Goal: Check status: Check status

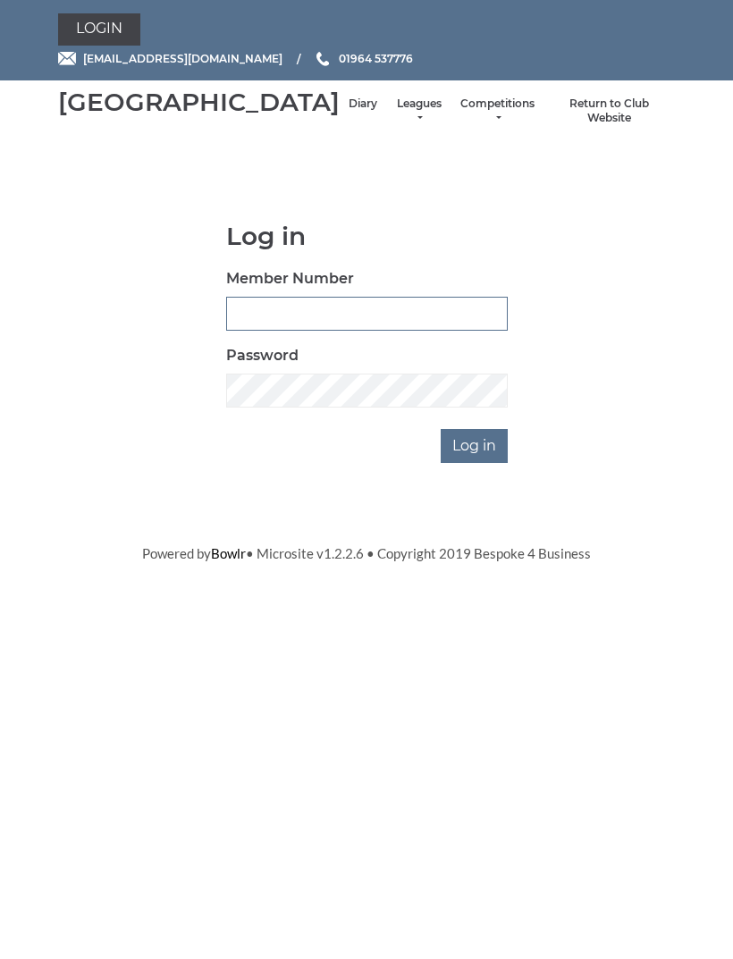
type input "0091"
click at [475, 463] on input "Log in" at bounding box center [473, 446] width 67 height 34
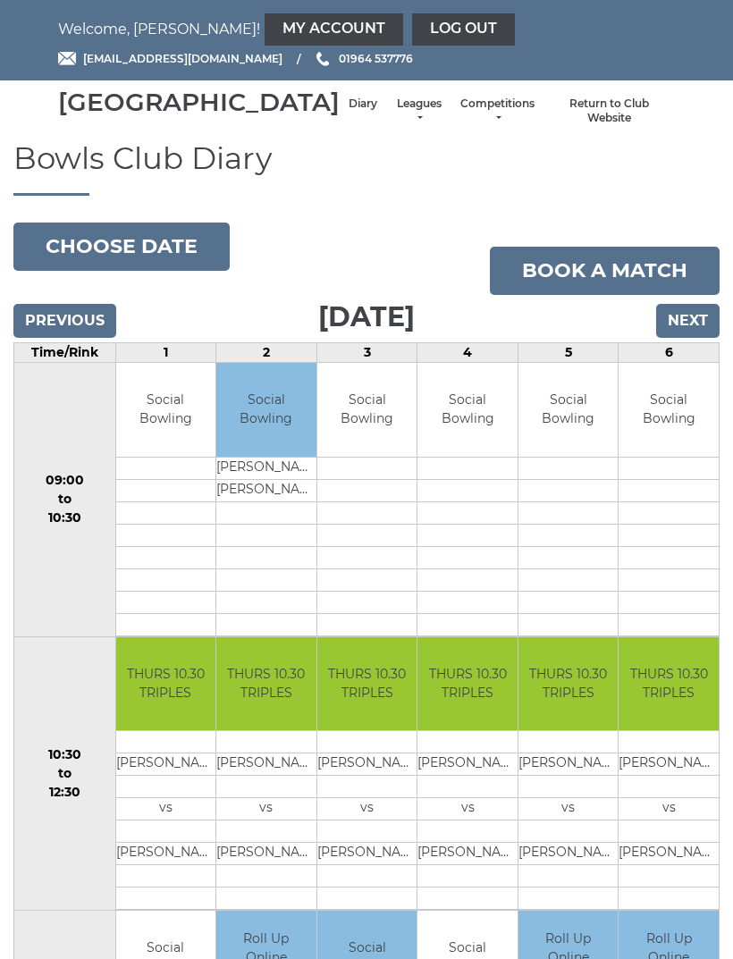
click at [395, 119] on link "Leagues" at bounding box center [418, 110] width 47 height 29
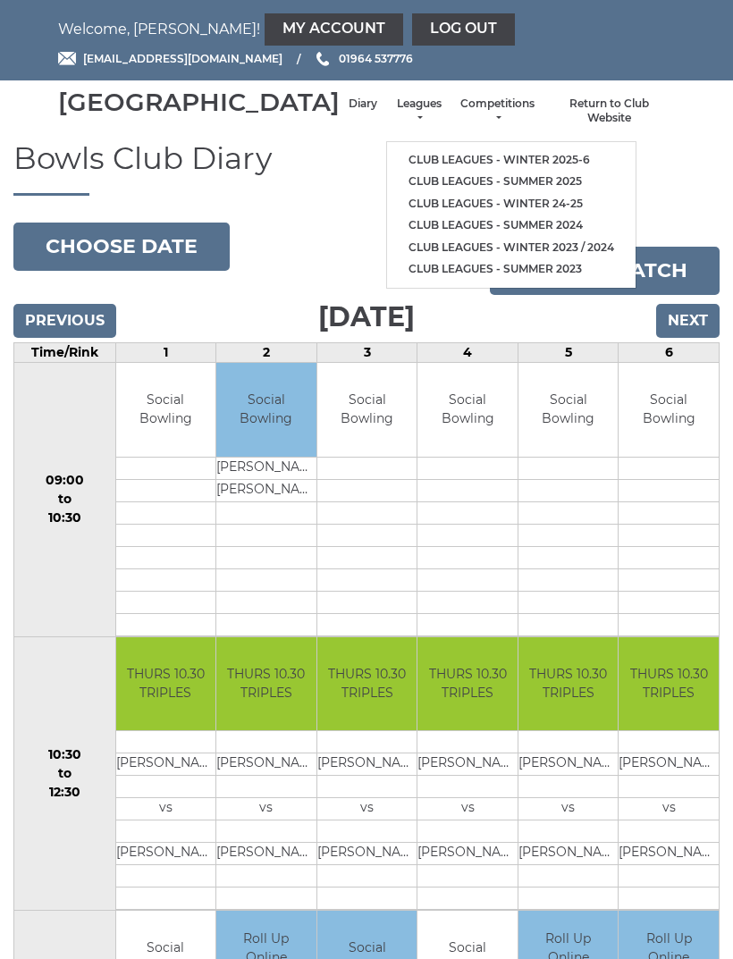
click at [485, 165] on link "Club leagues - Winter 2025-6" at bounding box center [511, 160] width 248 height 22
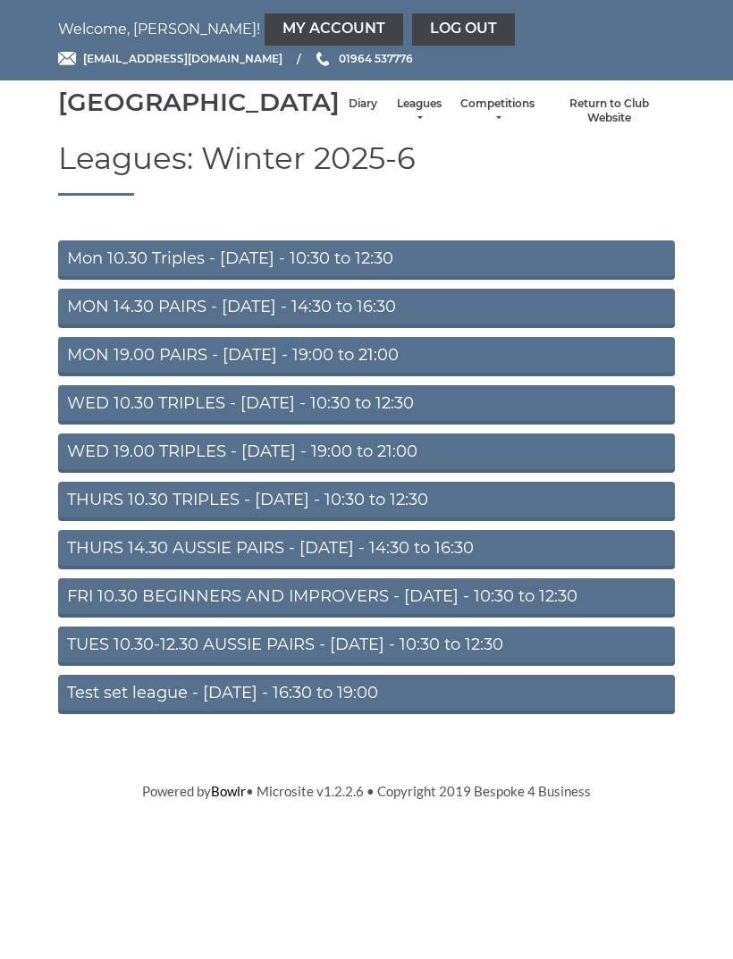
click at [418, 473] on link "WED 19.00 TRIPLES - Wednesday - 19:00 to 21:00" at bounding box center [366, 452] width 616 height 39
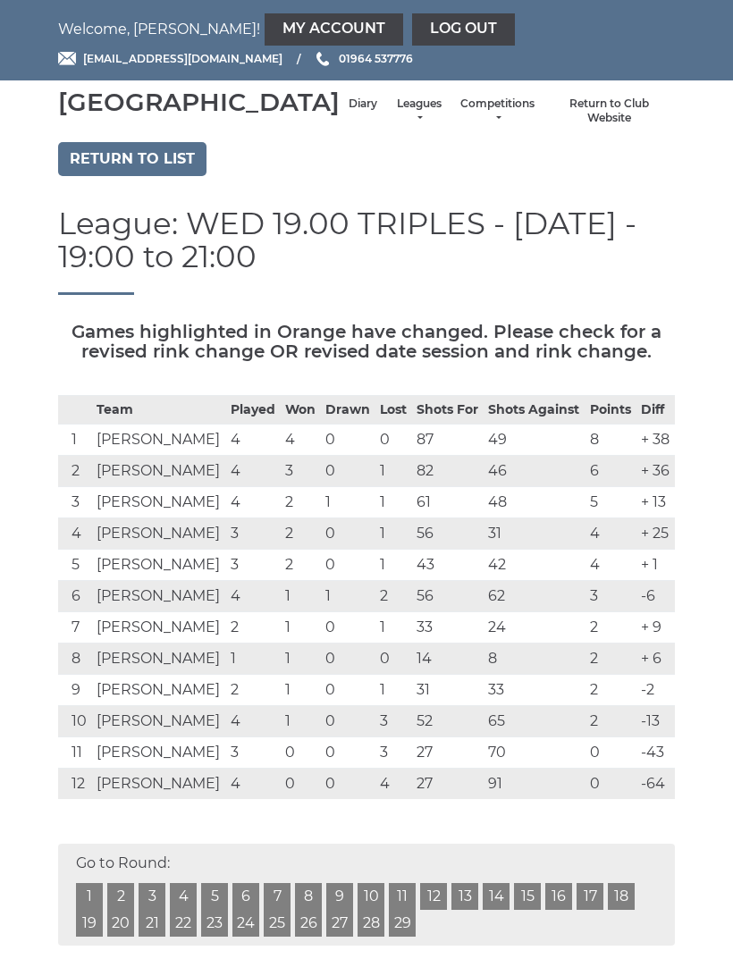
click at [412, 29] on link "Log out" at bounding box center [463, 29] width 103 height 32
